Goal: Task Accomplishment & Management: Manage account settings

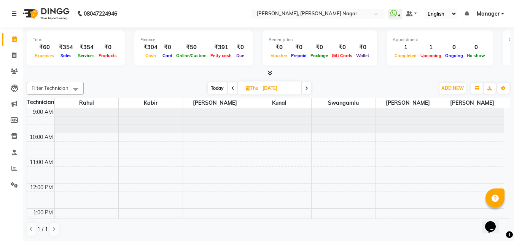
scroll to position [126, 0]
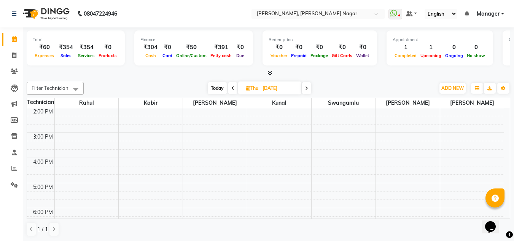
click at [308, 88] on icon at bounding box center [306, 88] width 3 height 5
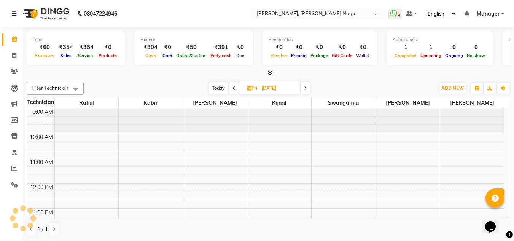
scroll to position [201, 0]
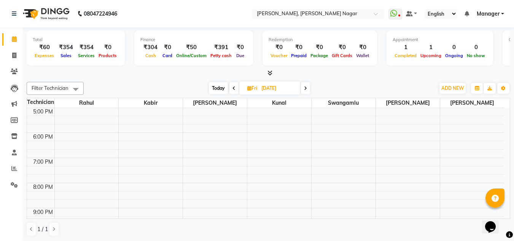
click at [235, 86] on icon at bounding box center [233, 88] width 3 height 5
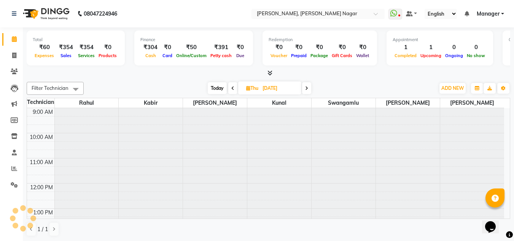
click at [235, 86] on span at bounding box center [232, 88] width 9 height 12
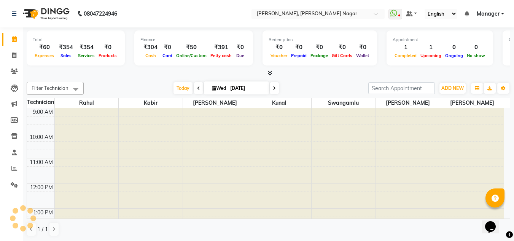
scroll to position [201, 0]
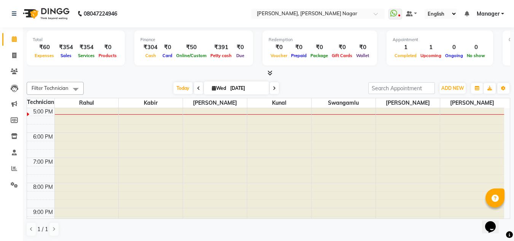
click at [273, 92] on span at bounding box center [274, 88] width 9 height 12
type input "[DATE]"
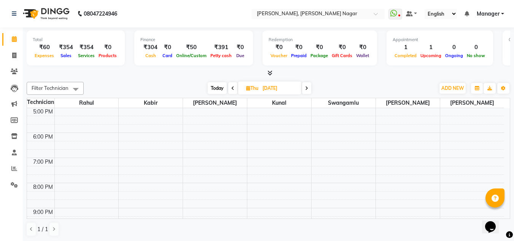
click at [273, 92] on input "[DATE]" at bounding box center [279, 88] width 38 height 11
select select "9"
select select "2025"
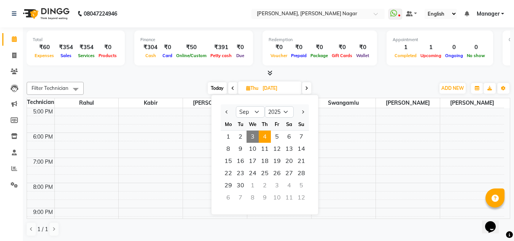
click at [305, 85] on span at bounding box center [306, 88] width 9 height 12
type input "[DATE]"
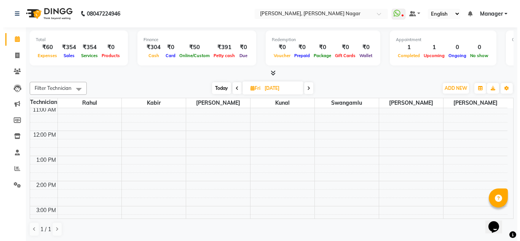
scroll to position [0, 0]
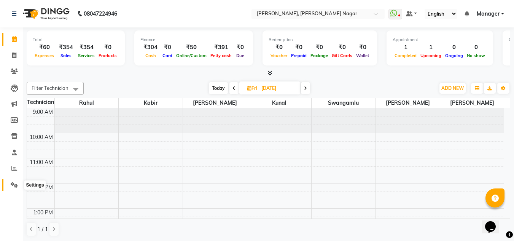
click at [10, 184] on span at bounding box center [14, 185] width 13 height 9
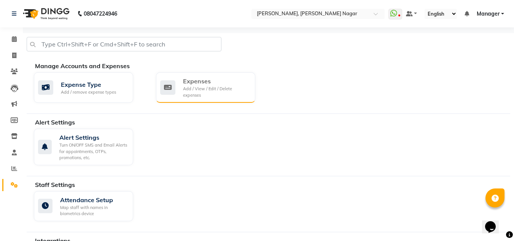
click at [214, 96] on div "Add / View / Edit / Delete expenses" at bounding box center [216, 92] width 66 height 13
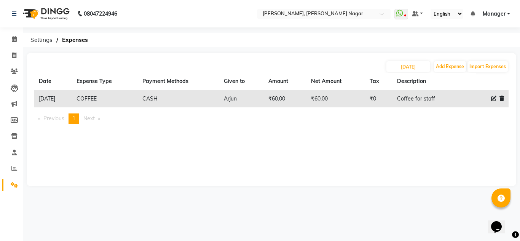
click at [492, 98] on icon at bounding box center [493, 98] width 5 height 5
select select "16927"
select select "1"
select select "6824"
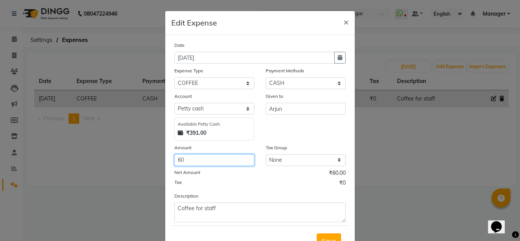
click at [236, 158] on input "60" at bounding box center [214, 160] width 80 height 12
type input "6"
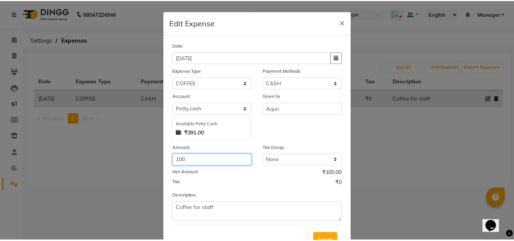
scroll to position [32, 0]
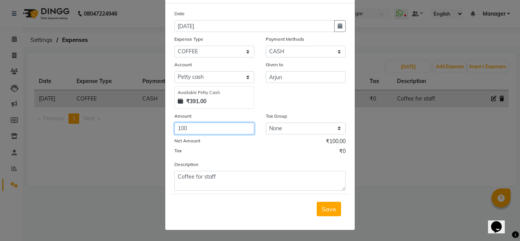
type input "100"
click at [335, 219] on div "Save" at bounding box center [259, 209] width 177 height 30
click at [329, 208] on span "Save" at bounding box center [328, 209] width 14 height 8
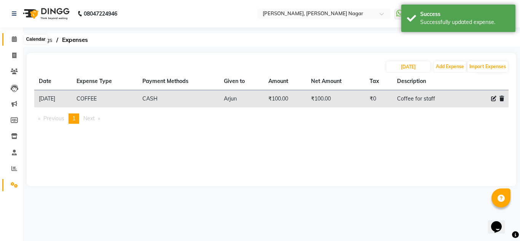
click at [16, 37] on icon at bounding box center [14, 39] width 5 height 6
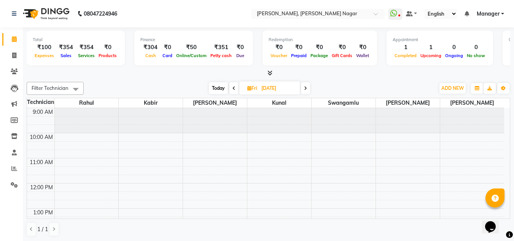
click at [16, 37] on icon at bounding box center [14, 39] width 5 height 6
click at [16, 57] on icon at bounding box center [14, 55] width 4 height 6
select select "service"
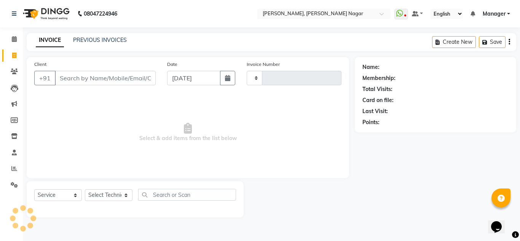
type input "1326"
select select "7686"
click at [16, 181] on span at bounding box center [14, 185] width 13 height 9
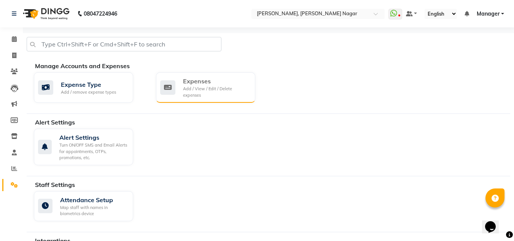
click at [230, 87] on div "Add / View / Edit / Delete expenses" at bounding box center [216, 92] width 66 height 13
